Goal: Task Accomplishment & Management: Use online tool/utility

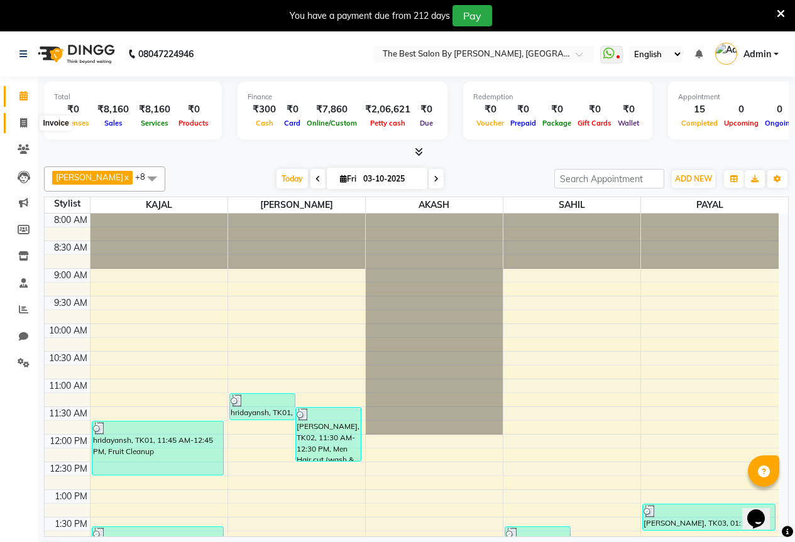
click at [21, 121] on icon at bounding box center [23, 122] width 7 height 9
select select "7209"
select select "service"
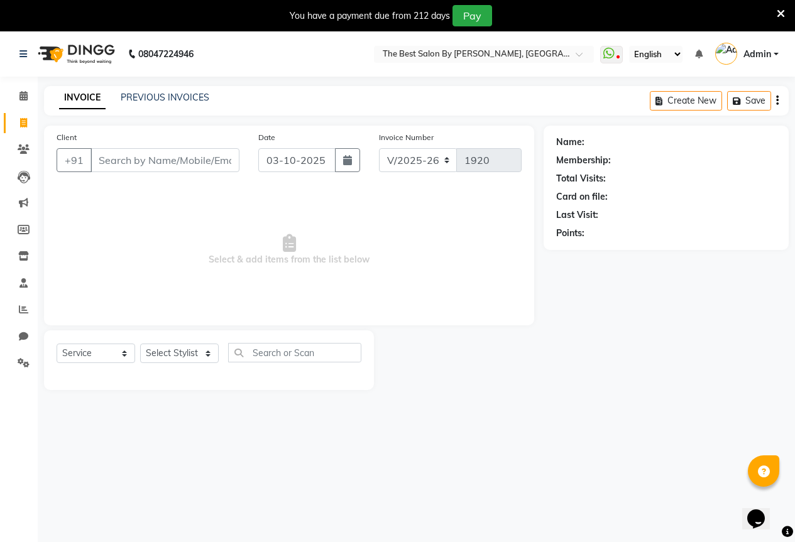
click at [139, 156] on input "Client" at bounding box center [164, 160] width 149 height 24
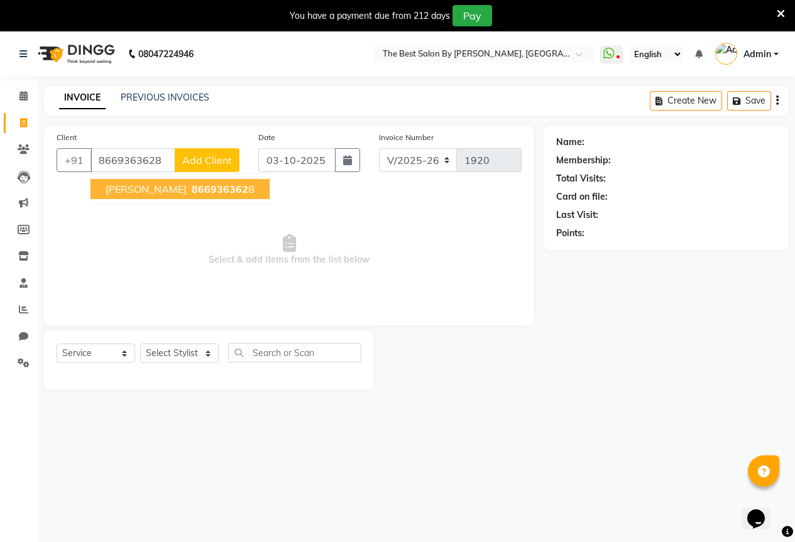
type input "8669363628"
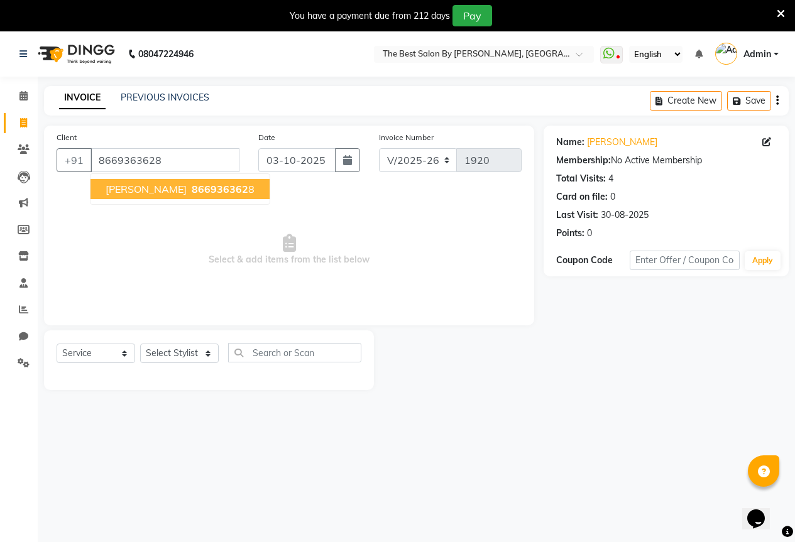
click at [192, 193] on span "866936362" at bounding box center [220, 189] width 57 height 13
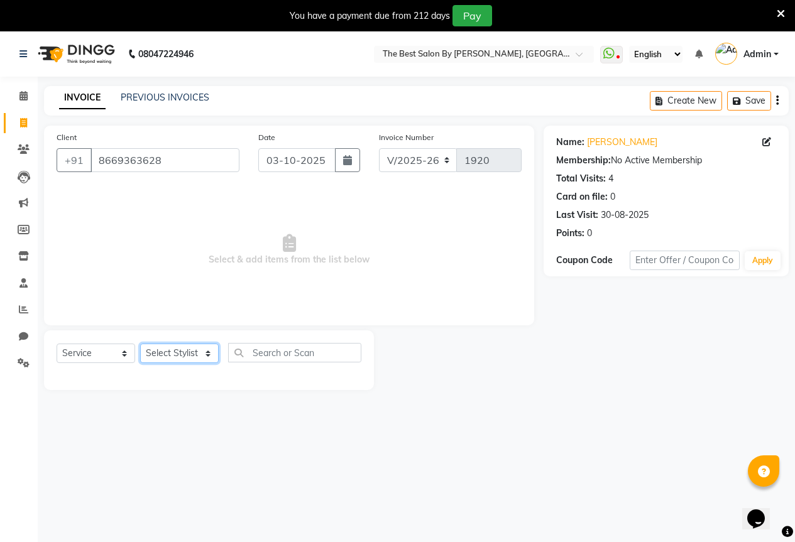
click at [177, 353] on select "Select Stylist AKASH KAJAL [PERSON_NAME] SIR [PERSON_NAME]" at bounding box center [179, 353] width 79 height 19
select select "70744"
click at [140, 344] on select "Select Stylist AKASH KAJAL [PERSON_NAME] SIR [PERSON_NAME]" at bounding box center [179, 353] width 79 height 19
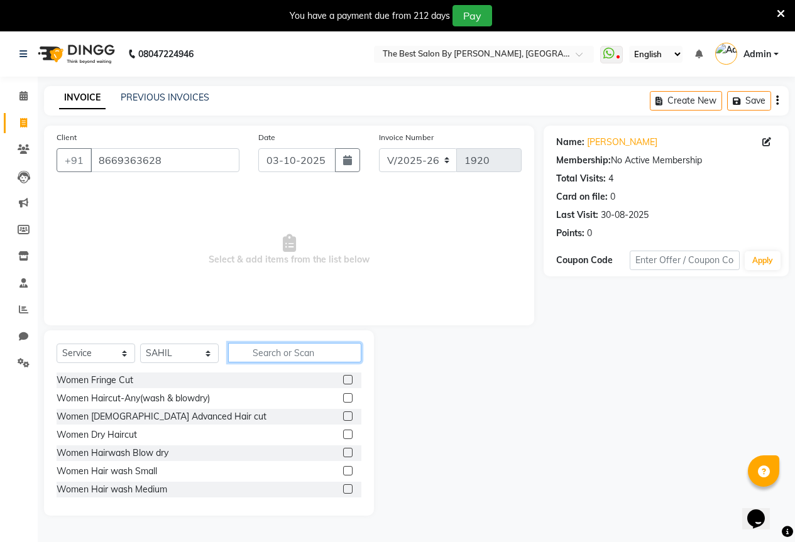
click at [279, 354] on input "text" at bounding box center [294, 352] width 133 height 19
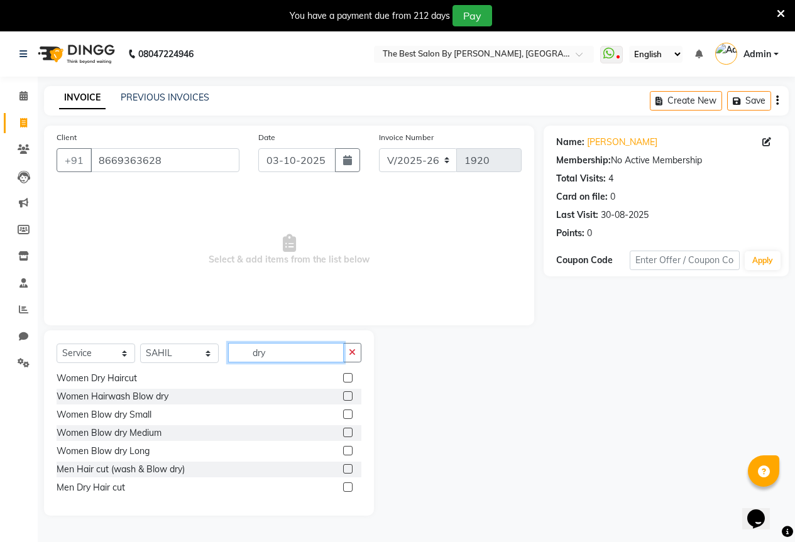
scroll to position [38, 0]
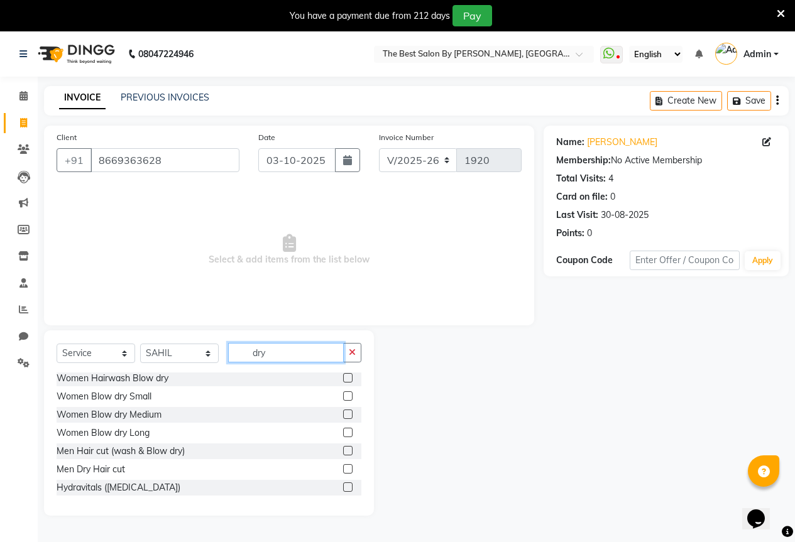
type input "dry"
click at [343, 471] on label at bounding box center [347, 468] width 9 height 9
click at [343, 471] on input "checkbox" at bounding box center [347, 470] width 8 height 8
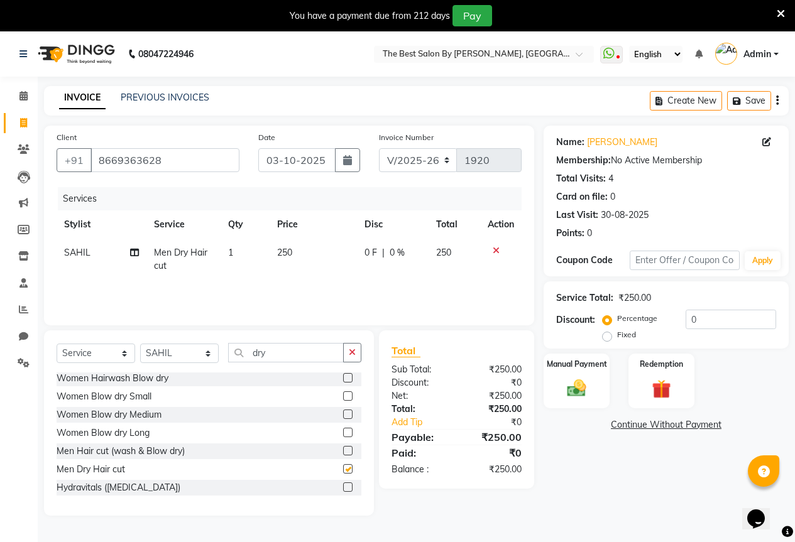
checkbox input "false"
click at [590, 393] on img at bounding box center [577, 388] width 32 height 23
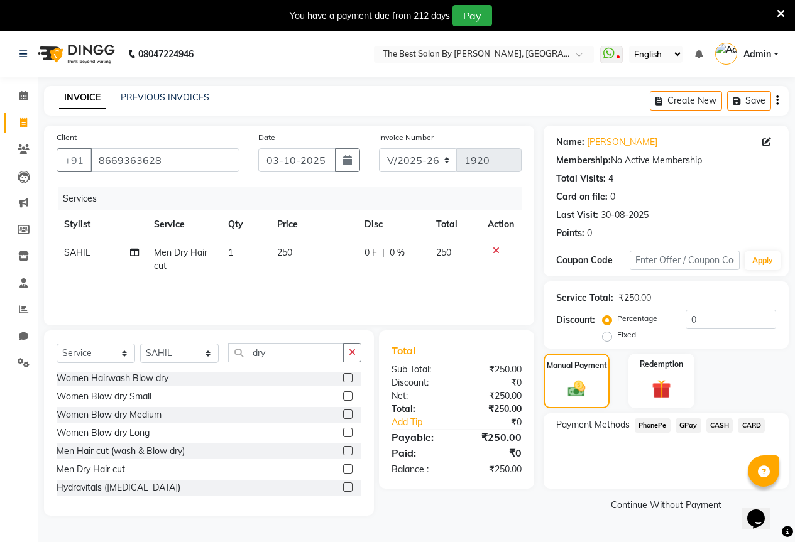
click at [685, 426] on span "GPay" at bounding box center [689, 426] width 26 height 14
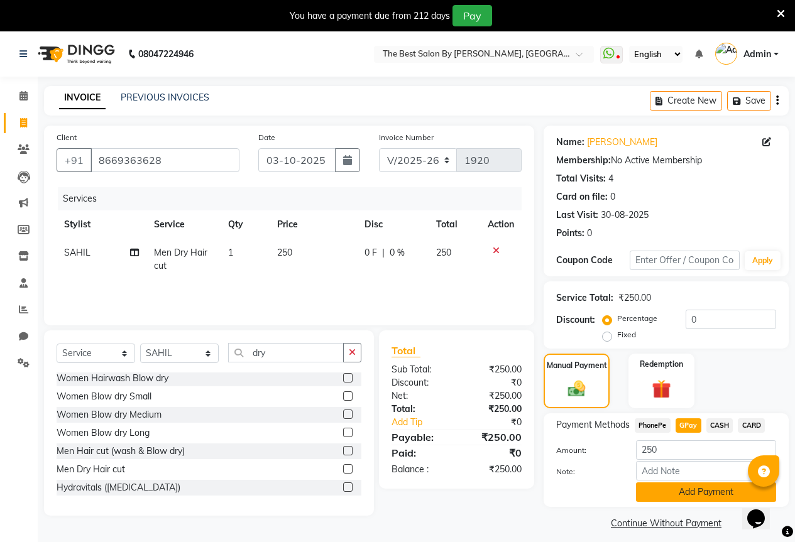
click at [679, 489] on button "Add Payment" at bounding box center [706, 492] width 140 height 19
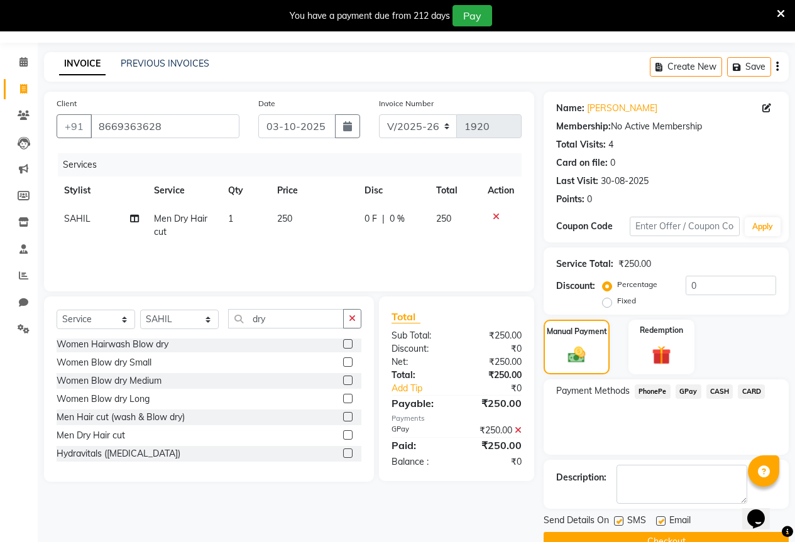
scroll to position [62, 0]
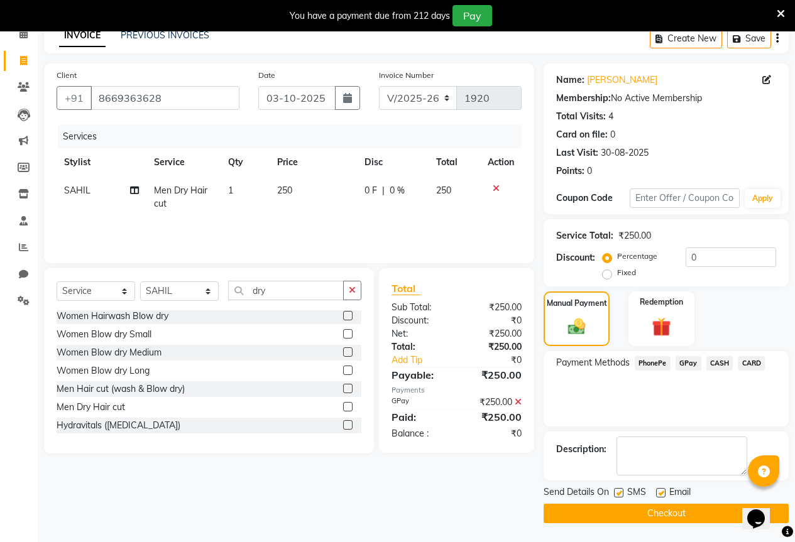
click at [672, 513] on button "Checkout" at bounding box center [666, 513] width 245 height 19
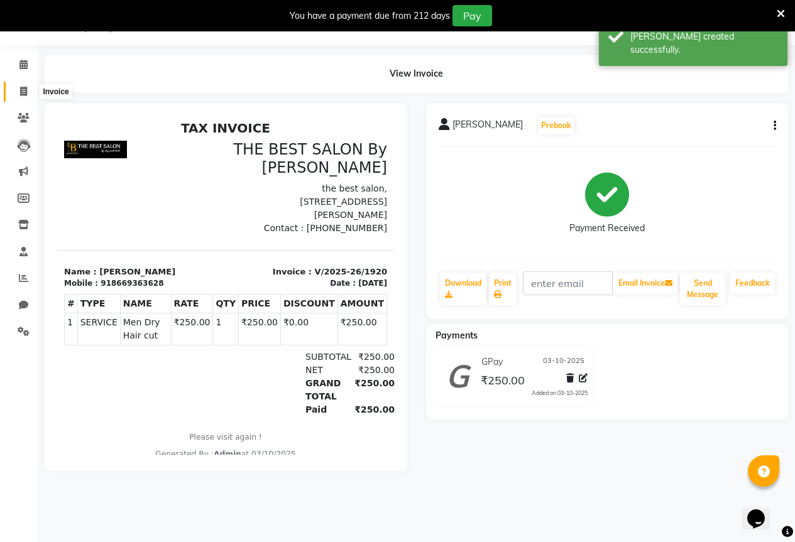
click at [25, 87] on icon at bounding box center [23, 91] width 7 height 9
select select "service"
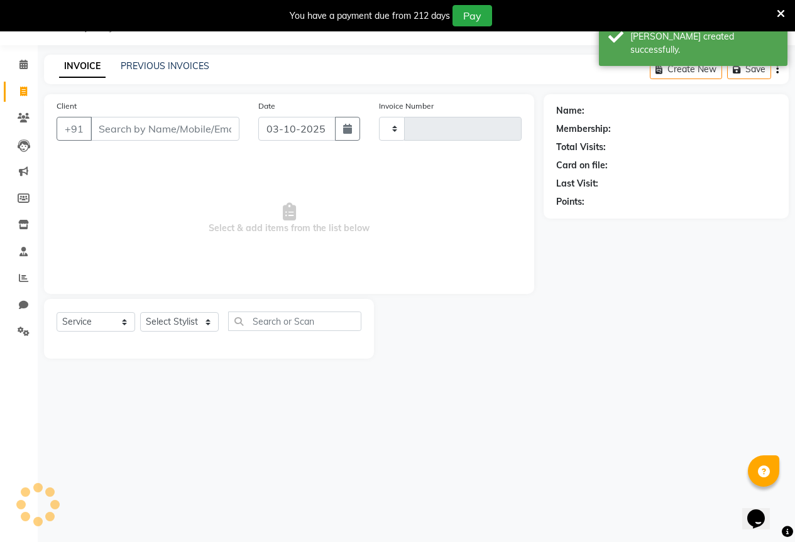
type input "1921"
select select "7209"
click at [171, 322] on select "Select Stylist AKASH KAJAL [PERSON_NAME] SIR [PERSON_NAME]" at bounding box center [179, 321] width 79 height 19
select select "61553"
click at [140, 312] on select "Select Stylist AKASH KAJAL [PERSON_NAME] SIR [PERSON_NAME]" at bounding box center [179, 321] width 79 height 19
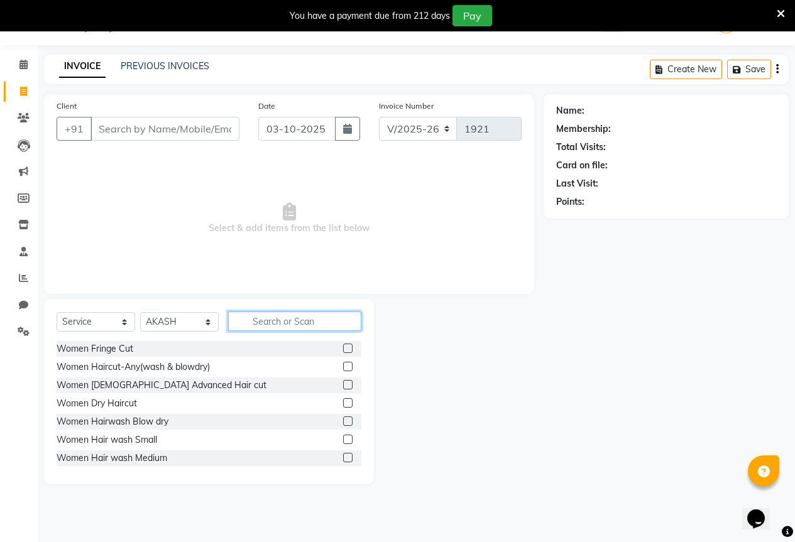
click at [253, 326] on input "text" at bounding box center [294, 321] width 133 height 19
click at [343, 366] on label at bounding box center [347, 366] width 9 height 9
click at [343, 366] on input "checkbox" at bounding box center [347, 367] width 8 height 8
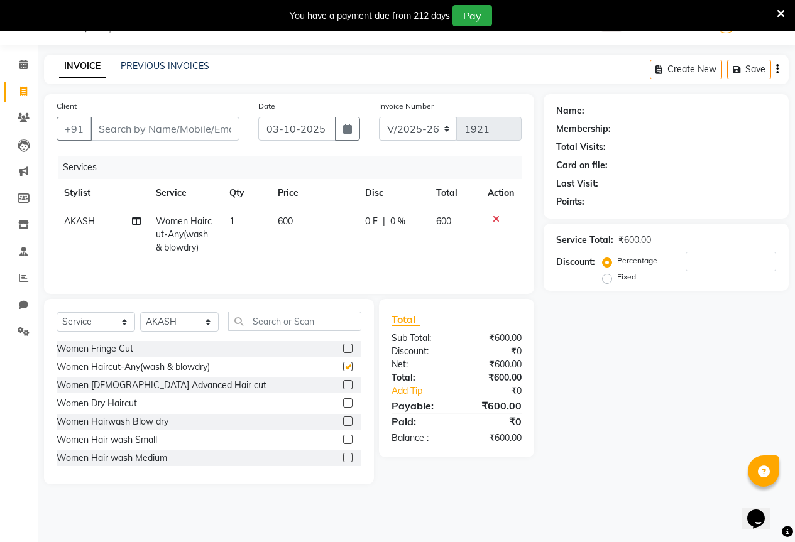
checkbox input "false"
click at [369, 220] on span "0 F" at bounding box center [371, 221] width 13 height 13
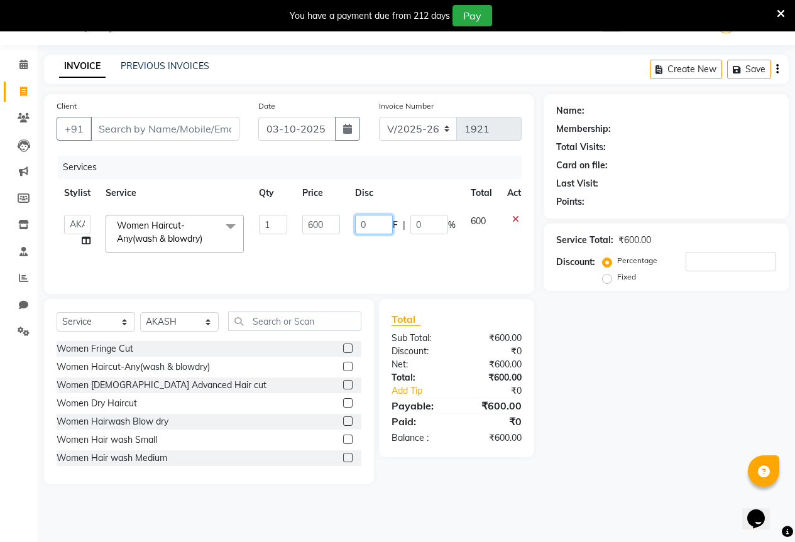
click at [378, 224] on input "0" at bounding box center [374, 224] width 38 height 19
type input "150"
click at [620, 332] on div "Name: Membership: Total Visits: Card on file: Last Visit: Points: Service Total…" at bounding box center [671, 289] width 255 height 390
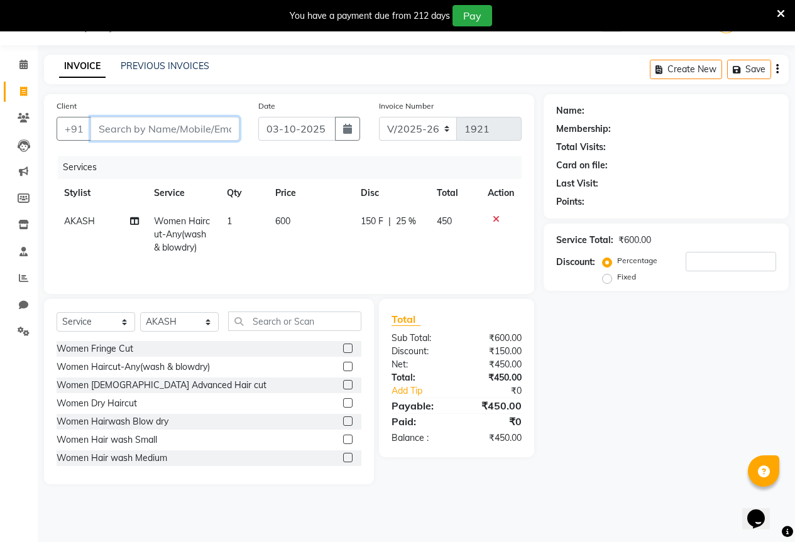
click at [143, 128] on input "Client" at bounding box center [164, 129] width 149 height 24
type input "8"
type input "0"
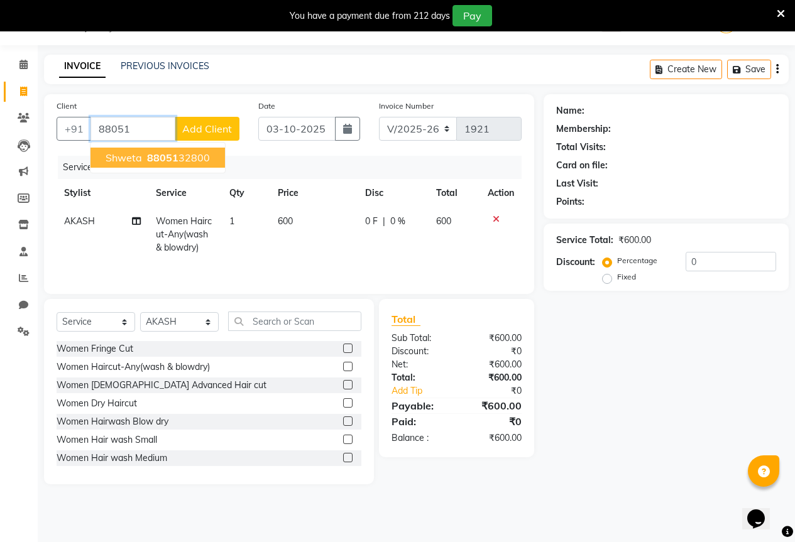
click at [151, 155] on span "88051" at bounding box center [162, 157] width 31 height 13
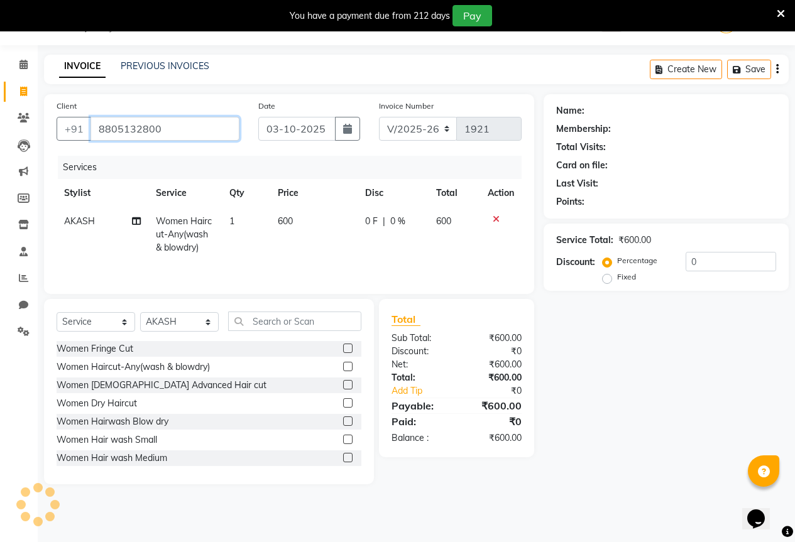
type input "8805132800"
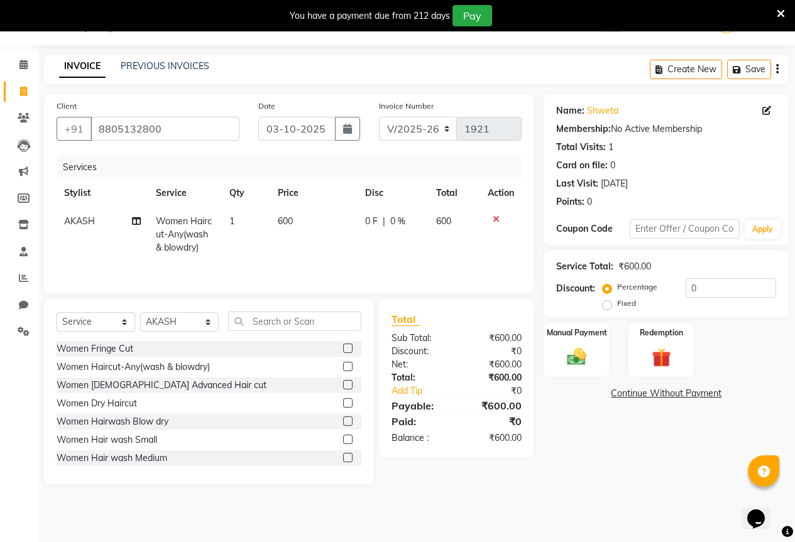
click at [368, 216] on span "0 F" at bounding box center [371, 221] width 13 height 13
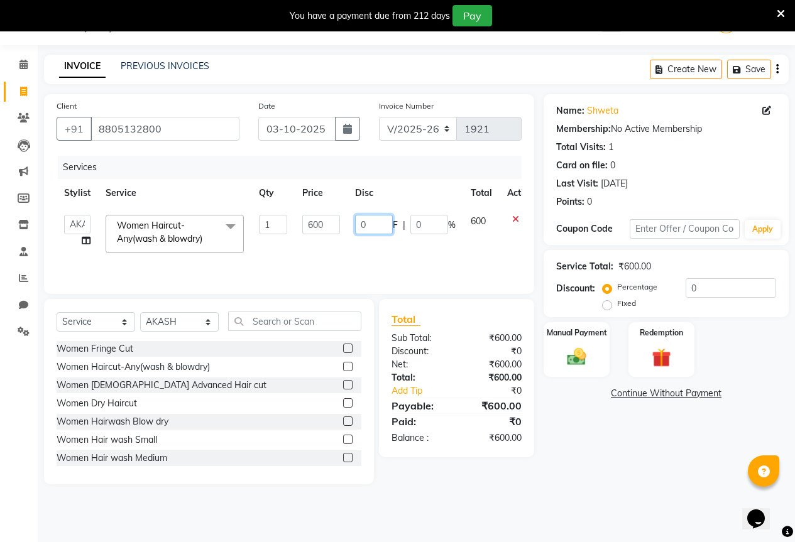
click at [378, 221] on input "0" at bounding box center [374, 224] width 38 height 19
type input "150"
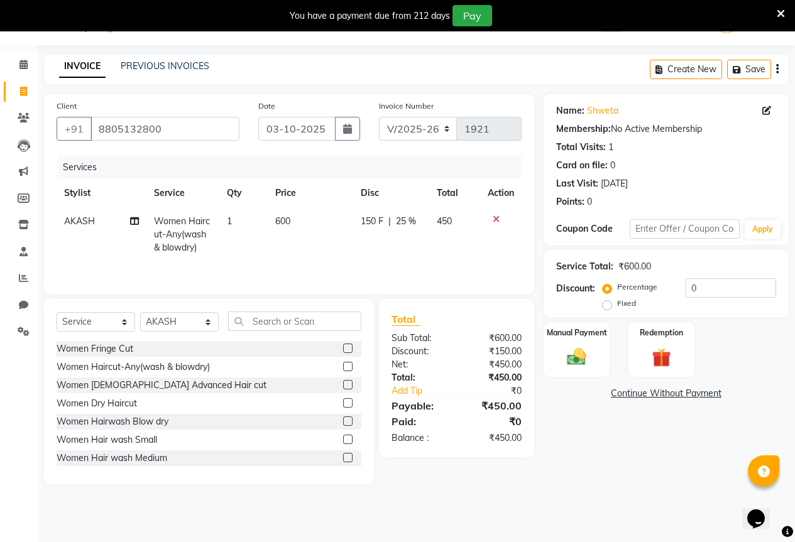
click at [615, 445] on div "Name: Shweta Membership: No Active Membership Total Visits: 1 Card on file: 0 L…" at bounding box center [671, 289] width 255 height 390
click at [584, 363] on img at bounding box center [577, 357] width 32 height 23
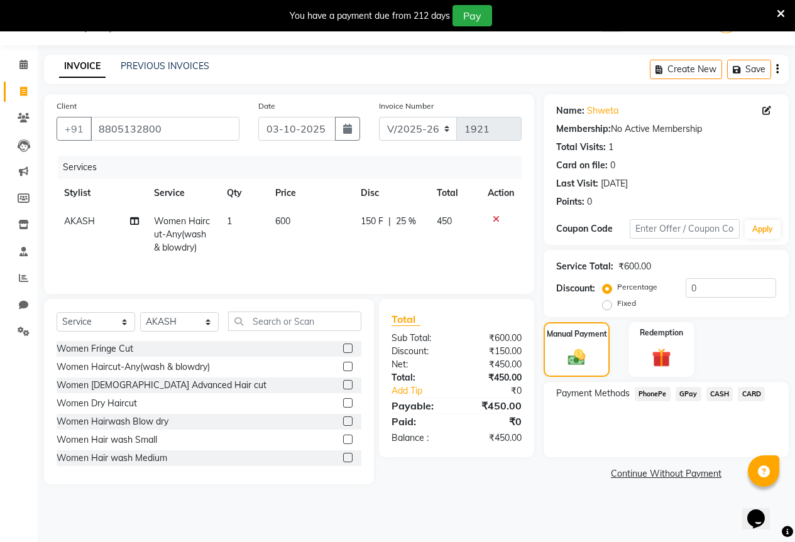
click at [689, 393] on span "GPay" at bounding box center [689, 394] width 26 height 14
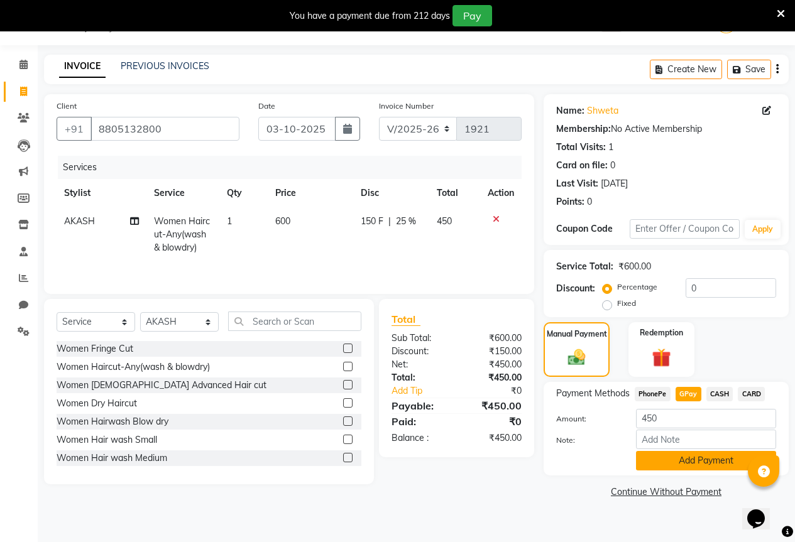
click at [687, 456] on button "Add Payment" at bounding box center [706, 460] width 140 height 19
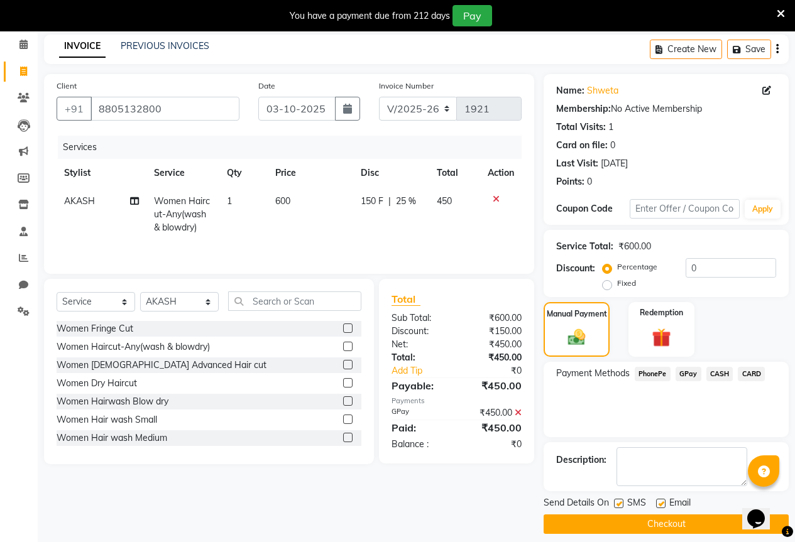
scroll to position [62, 0]
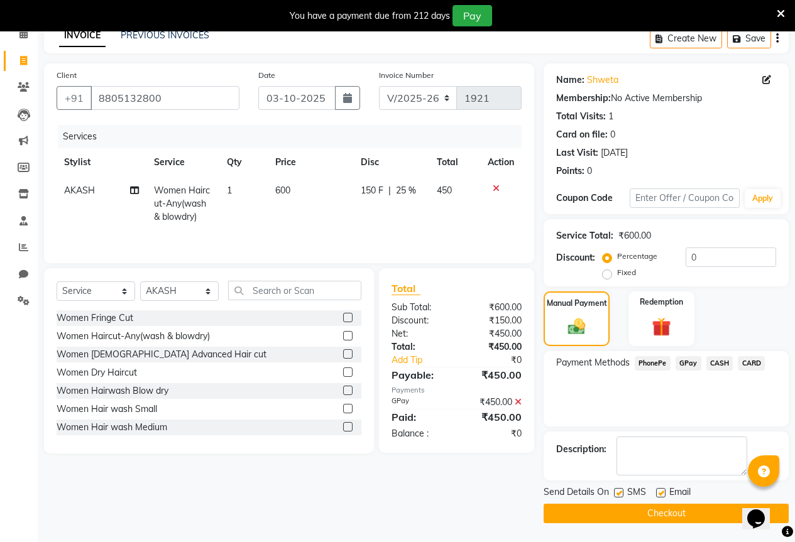
click at [653, 513] on button "Checkout" at bounding box center [666, 513] width 245 height 19
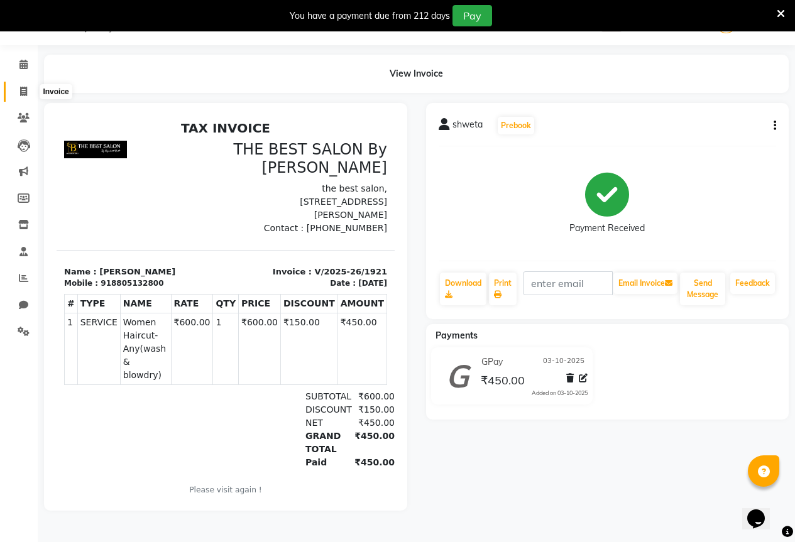
click at [25, 91] on icon at bounding box center [23, 91] width 7 height 9
select select "7209"
select select "service"
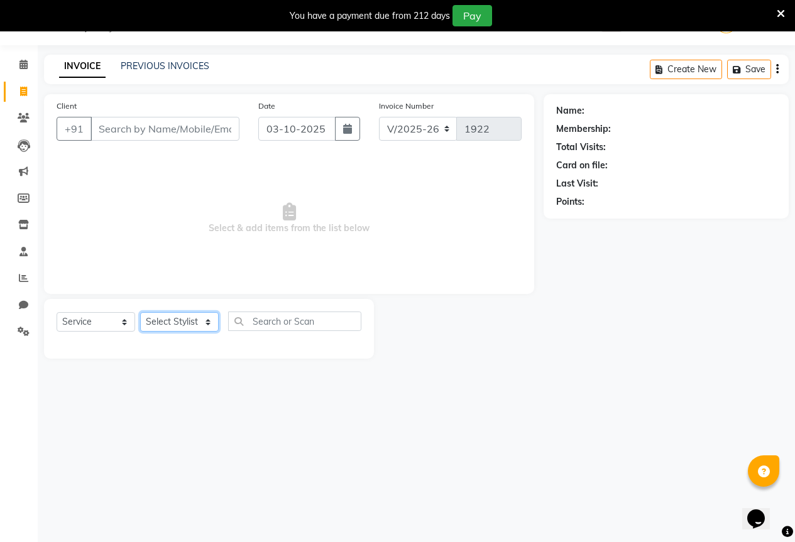
click at [181, 320] on select "Select Stylist AKASH KAJAL [PERSON_NAME] SIR [PERSON_NAME]" at bounding box center [179, 321] width 79 height 19
select select "61550"
click at [140, 312] on select "Select Stylist AKASH KAJAL [PERSON_NAME] SIR [PERSON_NAME]" at bounding box center [179, 321] width 79 height 19
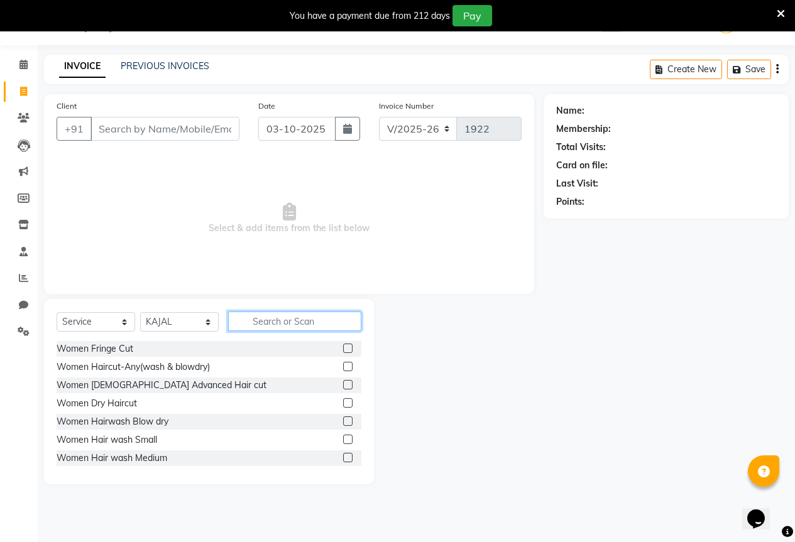
click at [273, 329] on input "text" at bounding box center [294, 321] width 133 height 19
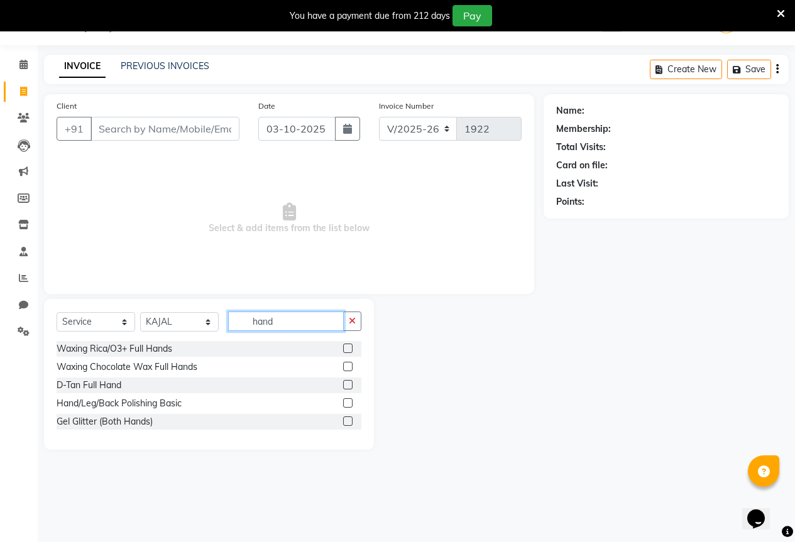
type input "hand"
click at [348, 351] on label at bounding box center [347, 348] width 9 height 9
click at [348, 351] on input "checkbox" at bounding box center [347, 349] width 8 height 8
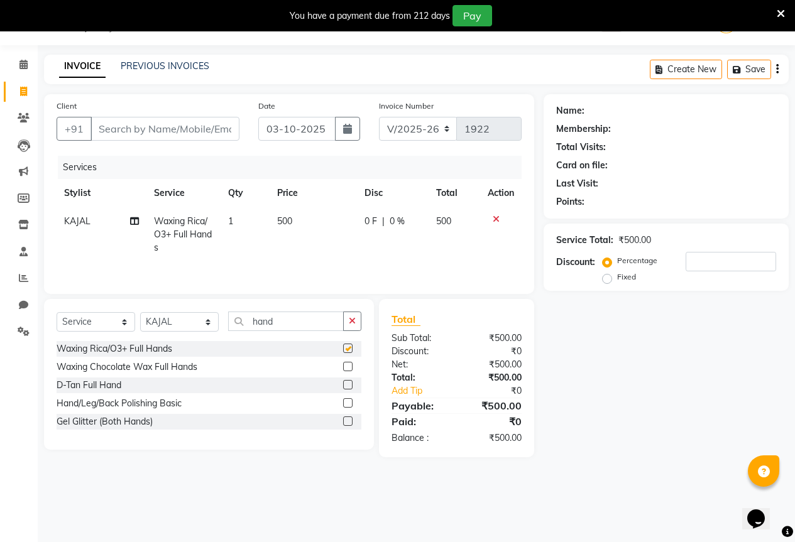
checkbox input "false"
click at [285, 323] on input "hand" at bounding box center [286, 321] width 116 height 19
type input "h"
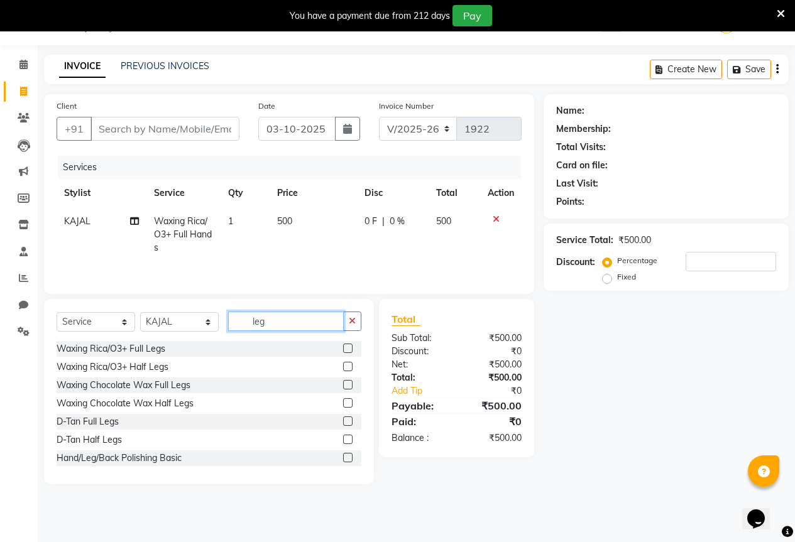
type input "leg"
click at [343, 348] on label at bounding box center [347, 348] width 9 height 9
click at [343, 348] on input "checkbox" at bounding box center [347, 349] width 8 height 8
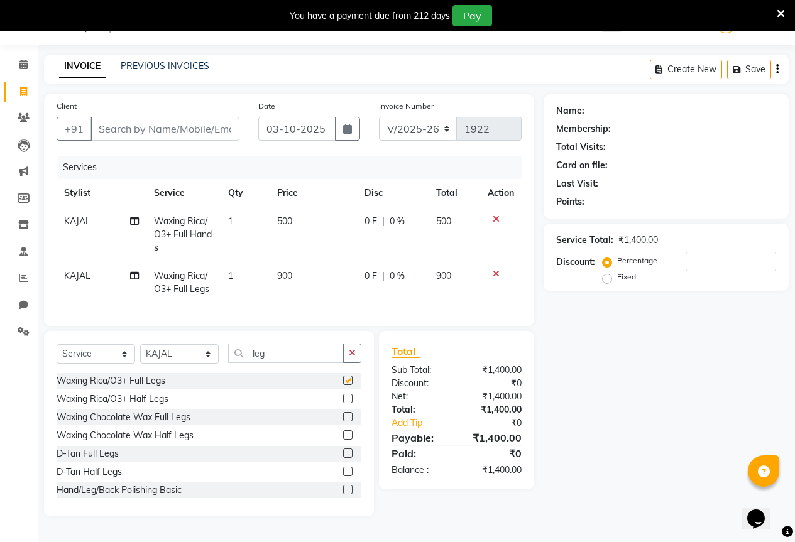
checkbox input "false"
click at [288, 363] on input "leg" at bounding box center [286, 353] width 116 height 19
type input "l"
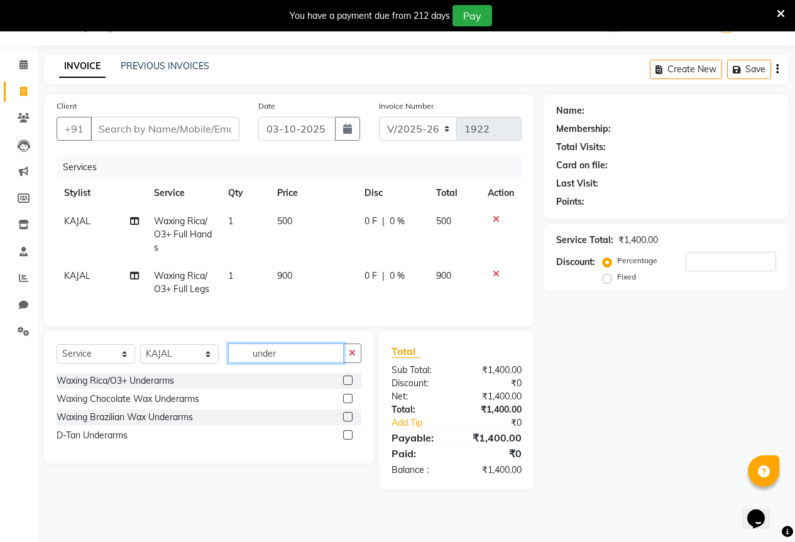
type input "under"
click at [349, 385] on label at bounding box center [347, 380] width 9 height 9
click at [349, 385] on input "checkbox" at bounding box center [347, 381] width 8 height 8
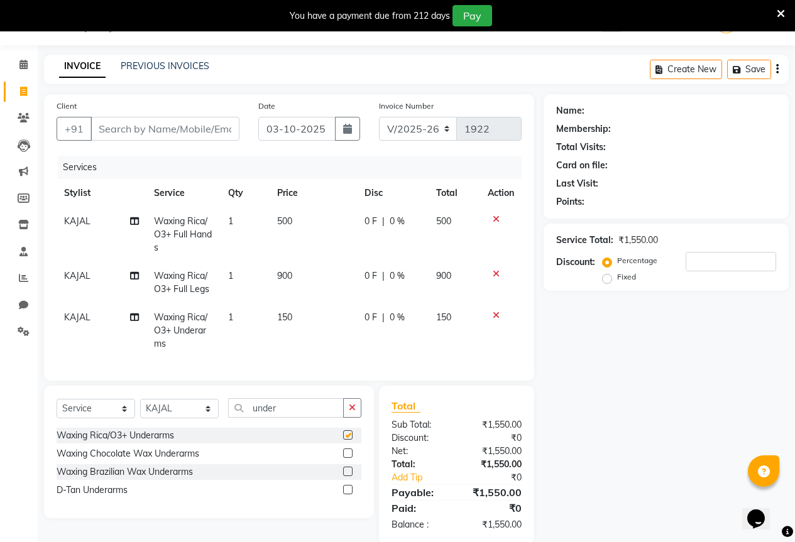
checkbox input "false"
click at [291, 274] on span "900" at bounding box center [284, 275] width 15 height 11
select select "61550"
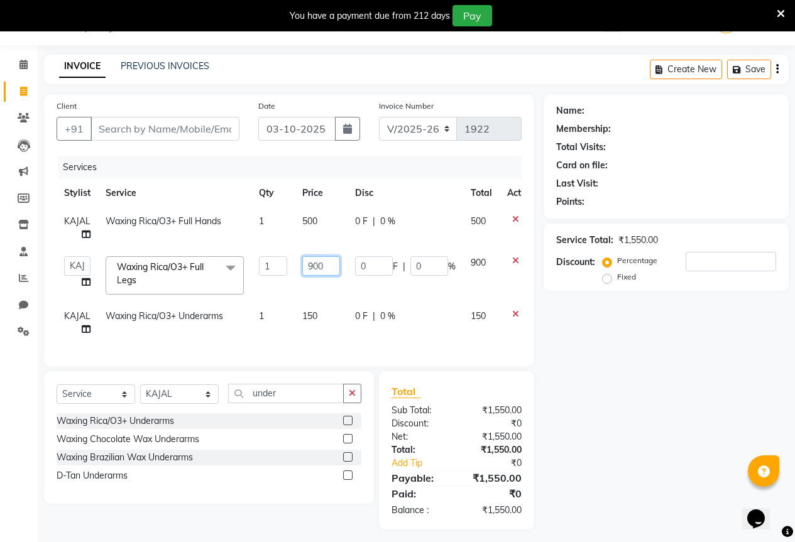
click at [324, 268] on input "900" at bounding box center [321, 265] width 38 height 19
type input "9"
type input "700"
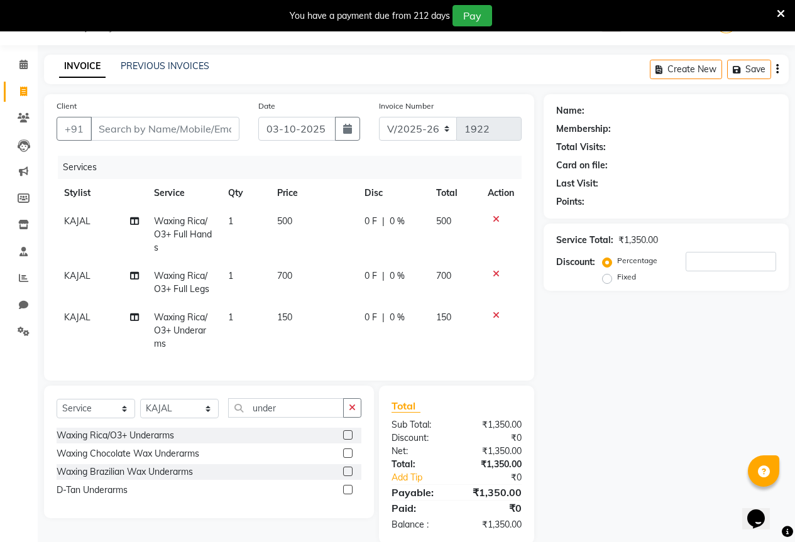
click at [372, 220] on span "0 F" at bounding box center [370, 221] width 13 height 13
select select "61550"
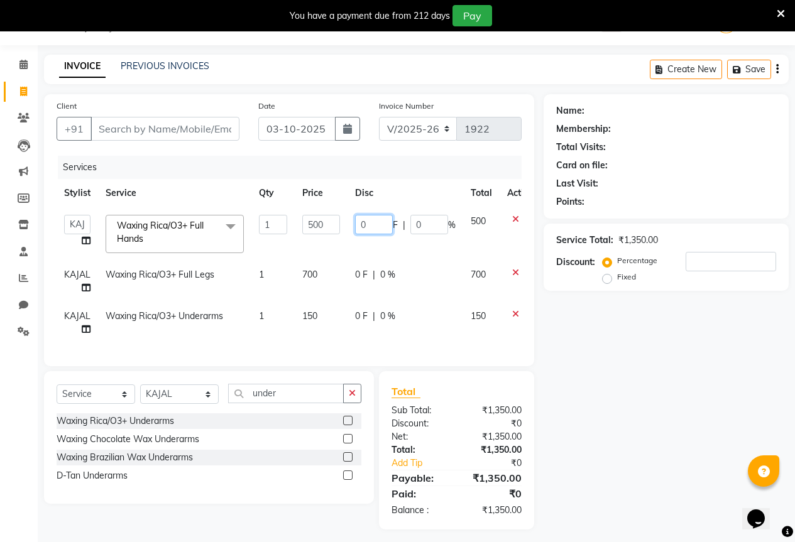
click at [372, 220] on input "0" at bounding box center [374, 224] width 38 height 19
type input "100"
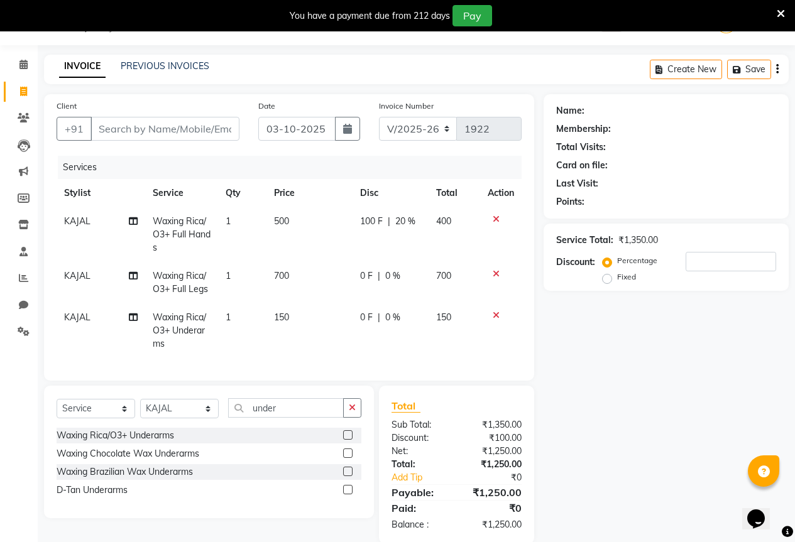
click at [610, 384] on div "Name: Membership: Total Visits: Card on file: Last Visit: Points: Service Total…" at bounding box center [671, 319] width 255 height 450
click at [366, 270] on span "0 F" at bounding box center [366, 276] width 13 height 13
select select "61550"
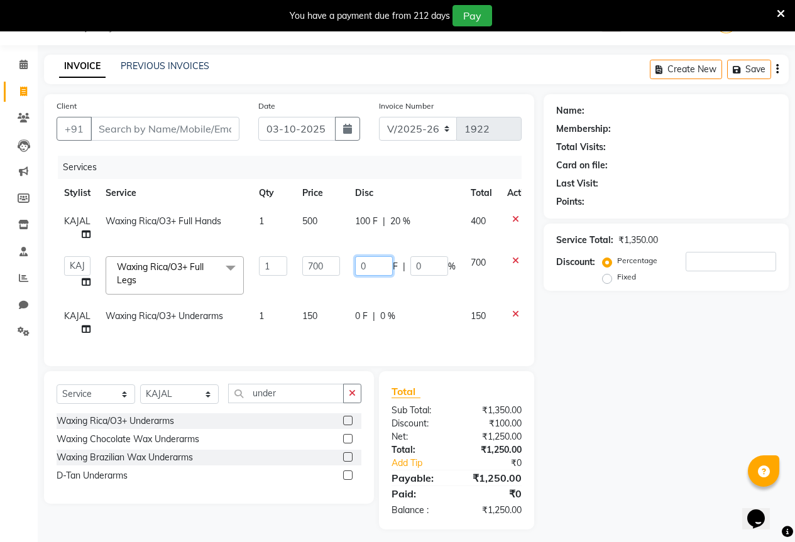
click at [373, 265] on input "0" at bounding box center [374, 265] width 38 height 19
type input "1"
type input "150"
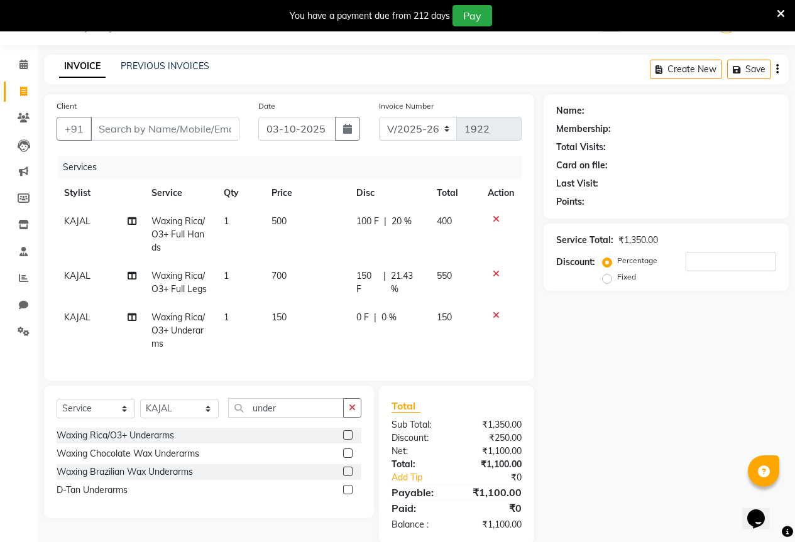
click at [584, 342] on div "Name: Membership: Total Visits: Card on file: Last Visit: Points: Service Total…" at bounding box center [671, 319] width 255 height 450
click at [364, 312] on span "0 F" at bounding box center [362, 317] width 13 height 13
select select "61550"
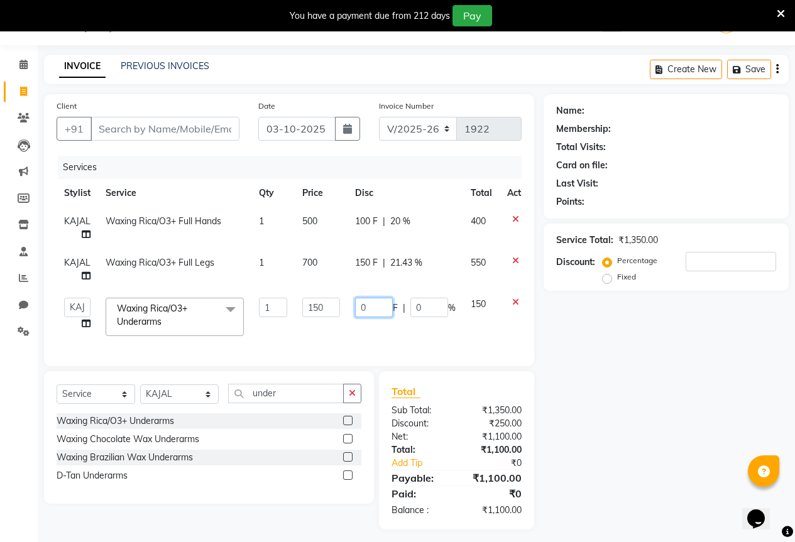
click at [364, 312] on input "0" at bounding box center [374, 307] width 38 height 19
type input "101"
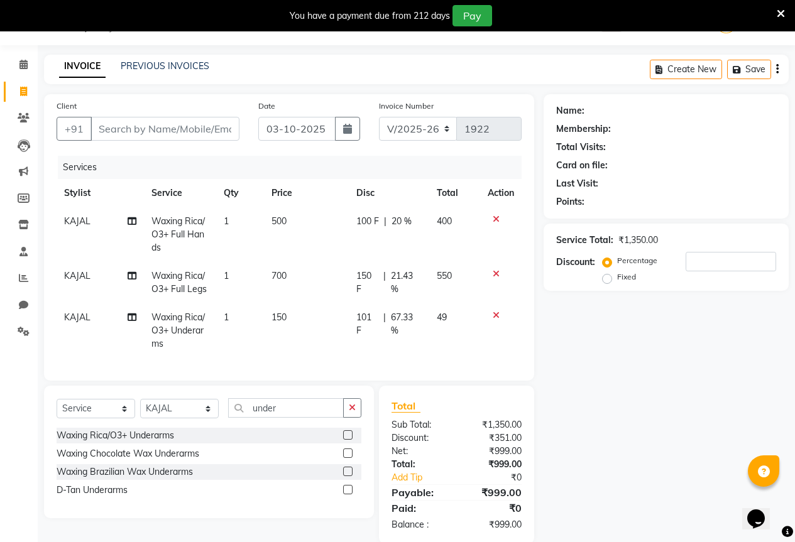
click at [633, 386] on div "Name: Membership: Total Visits: Card on file: Last Visit: Points: Service Total…" at bounding box center [671, 319] width 255 height 450
click at [137, 129] on input "Client" at bounding box center [164, 129] width 149 height 24
click at [285, 414] on input "under" at bounding box center [286, 407] width 116 height 19
type input "u"
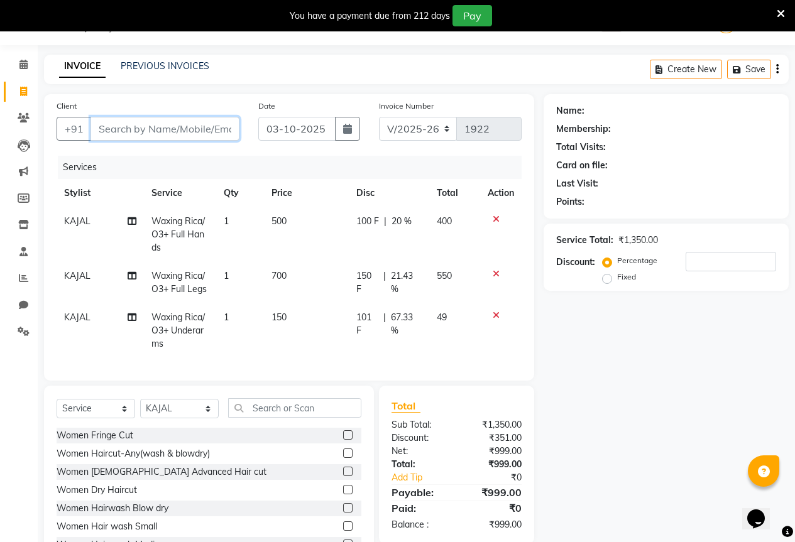
click at [126, 128] on input "Client" at bounding box center [164, 129] width 149 height 24
type input "8"
type input "0"
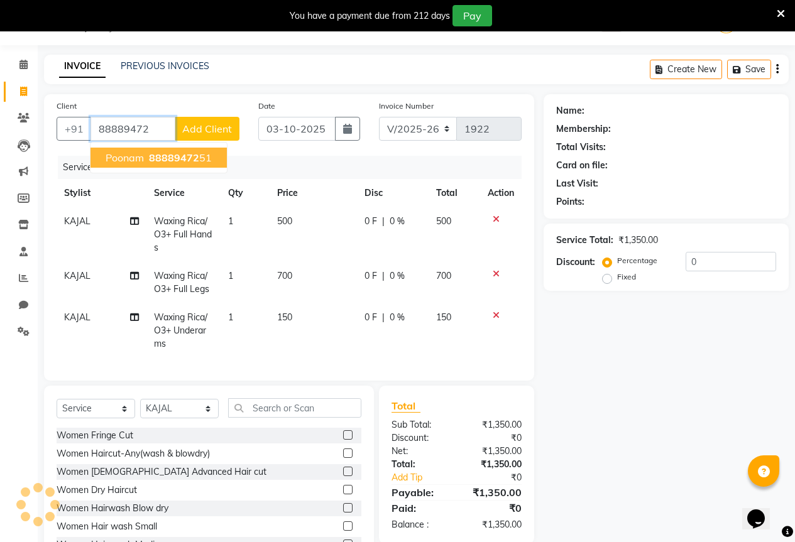
click at [166, 158] on span "88889472" at bounding box center [174, 157] width 50 height 13
type input "8888947251"
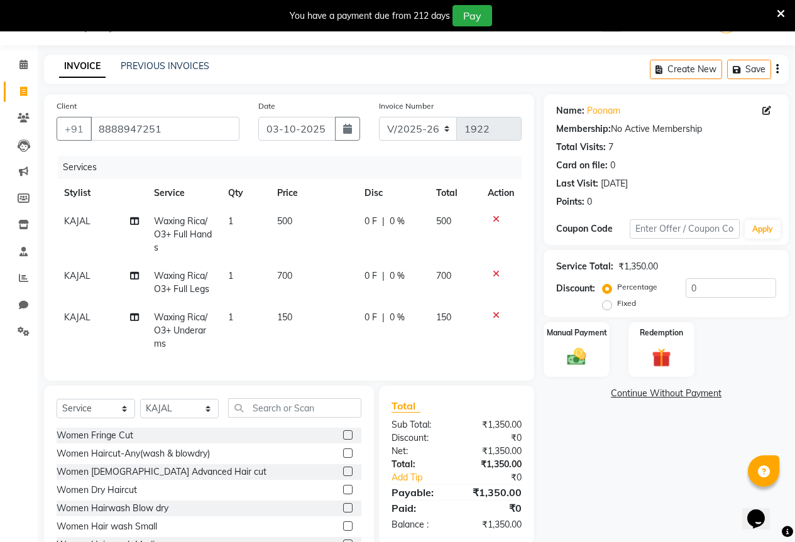
click at [371, 224] on span "0 F" at bounding box center [370, 221] width 13 height 13
select select "61550"
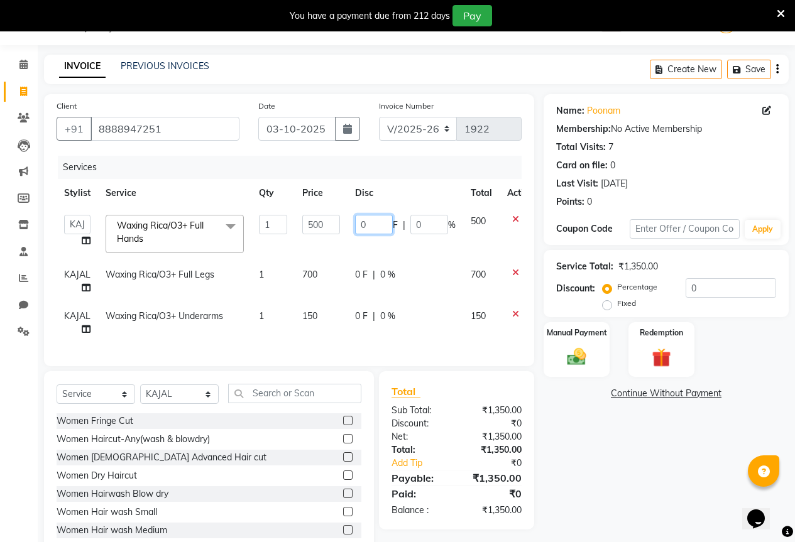
click at [371, 224] on input "0" at bounding box center [374, 224] width 38 height 19
type input "100"
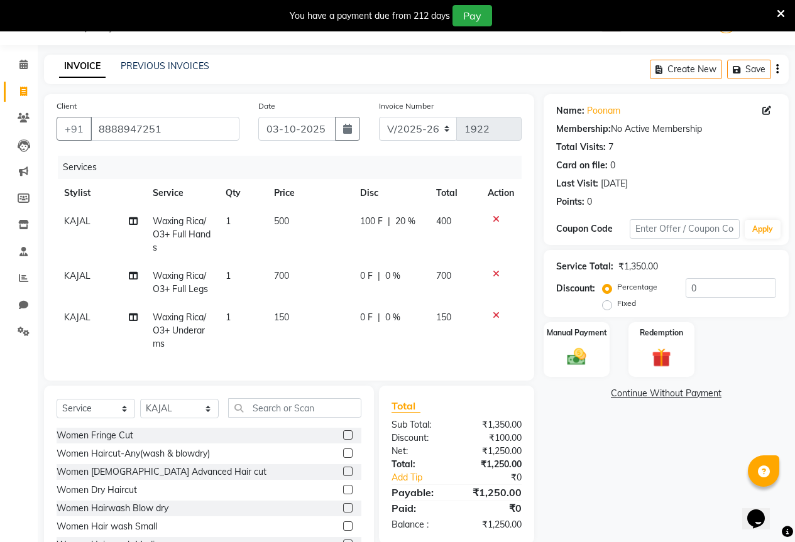
click at [360, 273] on span "0 F" at bounding box center [366, 276] width 13 height 13
select select "61550"
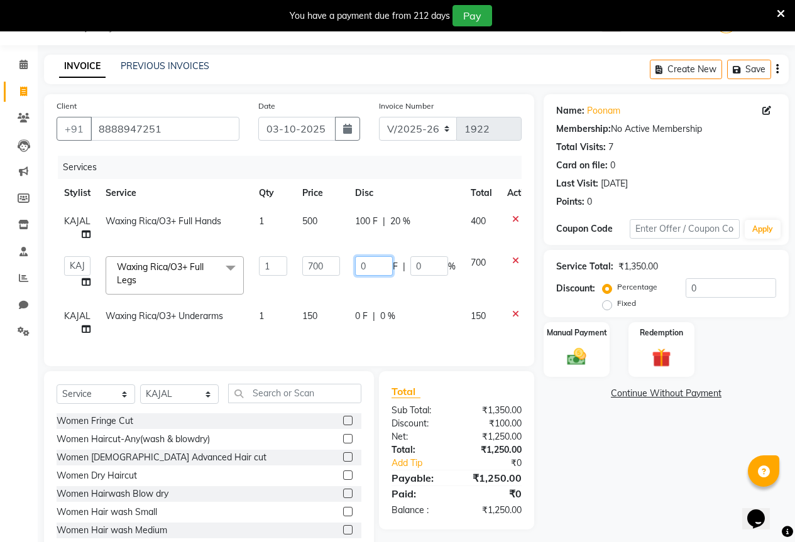
click at [368, 270] on input "0" at bounding box center [374, 265] width 38 height 19
type input "150"
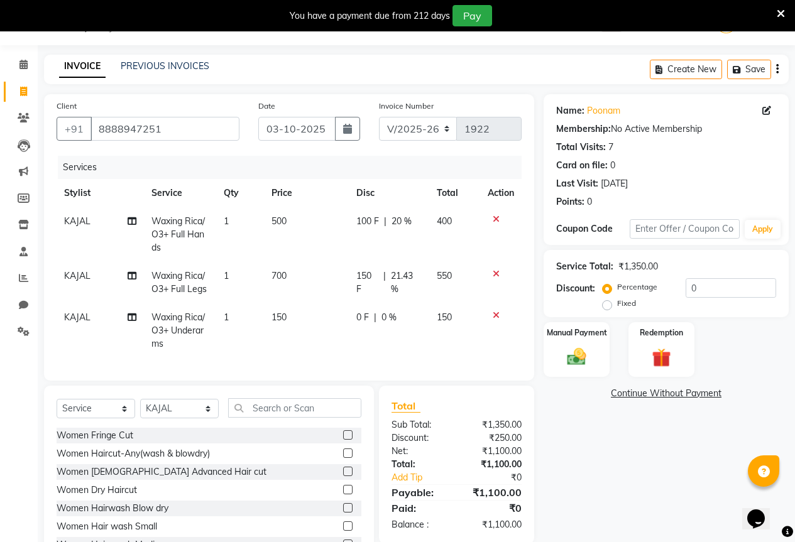
click at [364, 312] on span "0 F" at bounding box center [362, 317] width 13 height 13
select select "61550"
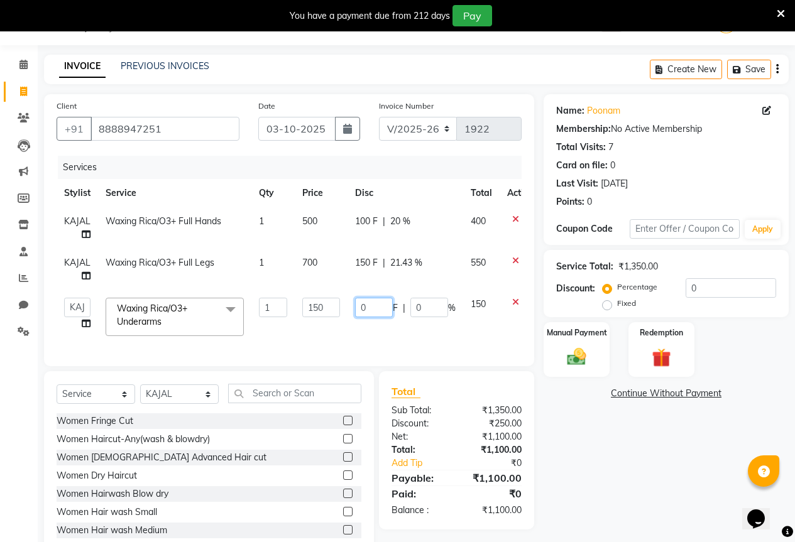
click at [368, 309] on input "0" at bounding box center [374, 307] width 38 height 19
type input "101"
click at [617, 486] on div "Name: Poonam Membership: No Active Membership Total Visits: 7 Card on file: 0 L…" at bounding box center [671, 325] width 255 height 463
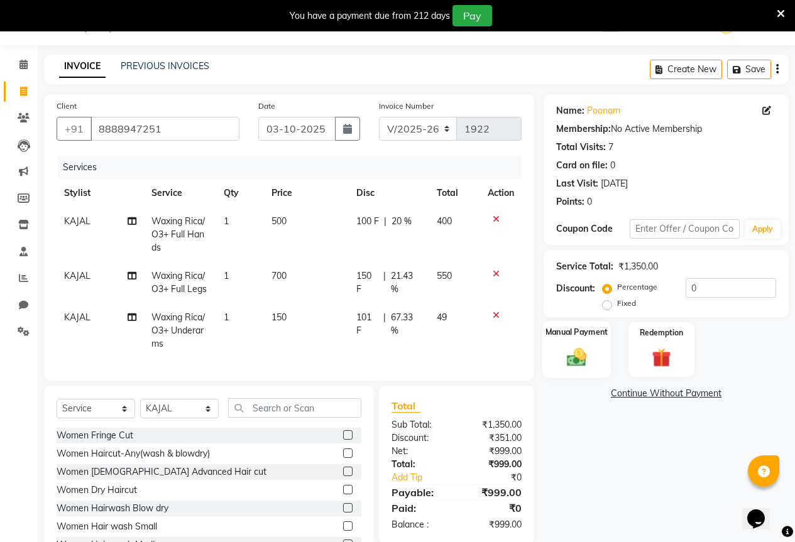
click at [586, 369] on div "Manual Payment" at bounding box center [576, 349] width 68 height 57
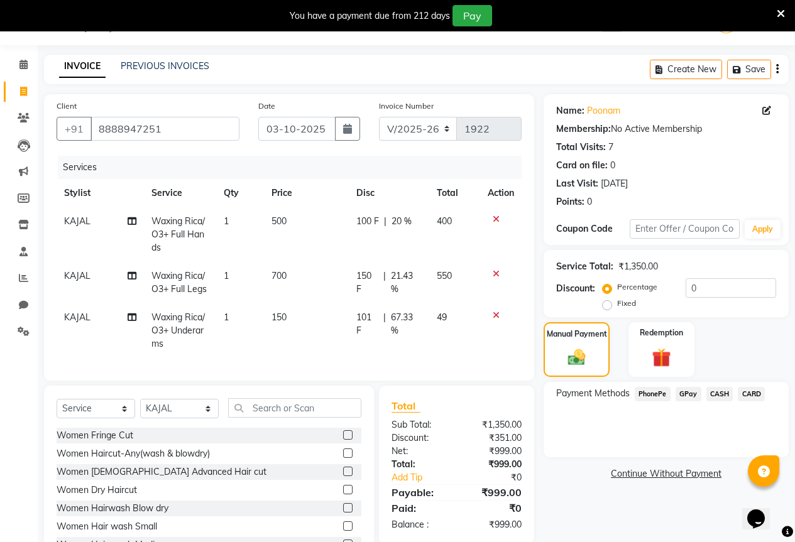
click at [693, 392] on span "GPay" at bounding box center [689, 394] width 26 height 14
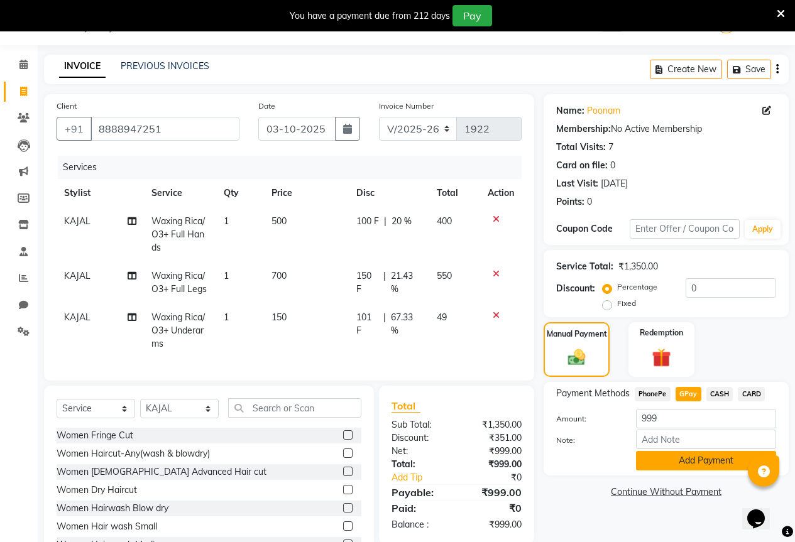
click at [676, 465] on button "Add Payment" at bounding box center [706, 460] width 140 height 19
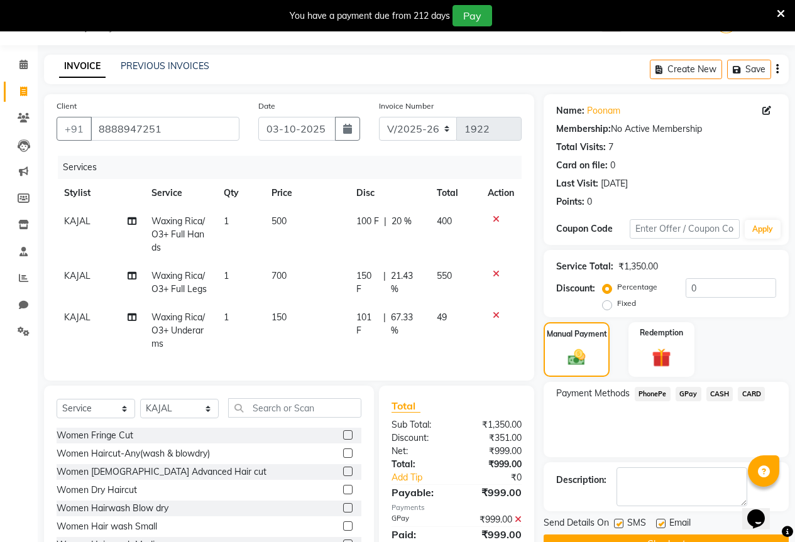
scroll to position [89, 0]
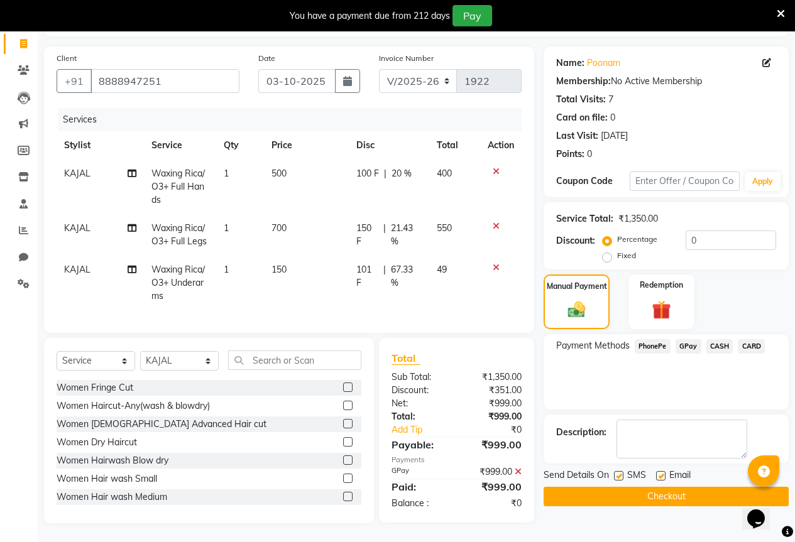
click at [574, 491] on button "Checkout" at bounding box center [666, 496] width 245 height 19
